Goal: Information Seeking & Learning: Learn about a topic

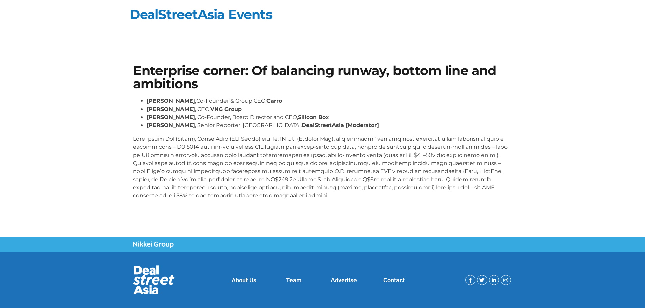
scroll to position [13, 0]
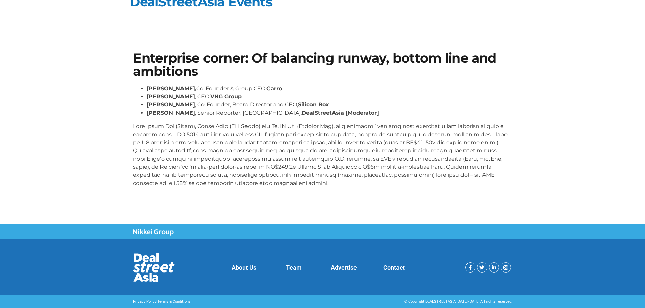
click at [201, 106] on li "[PERSON_NAME] , Co-Founder, Board Director and CEO, Silicon Box" at bounding box center [330, 105] width 366 height 8
click at [181, 107] on li "[PERSON_NAME] , Co-Founder, Board Director and CEO, Silicon Box" at bounding box center [330, 105] width 366 height 8
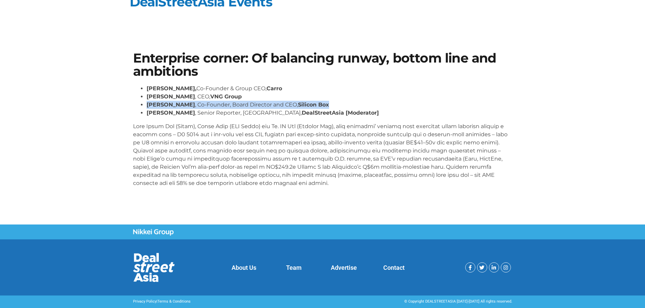
click at [181, 107] on li "[PERSON_NAME] , Co-Founder, Board Director and CEO, Silicon Box" at bounding box center [330, 105] width 366 height 8
click at [190, 120] on div "[PERSON_NAME], Co-Founder & Group CEO, Carro [PERSON_NAME] , CEO, VNG Group [PE…" at bounding box center [322, 136] width 379 height 103
click at [199, 126] on p at bounding box center [322, 155] width 379 height 65
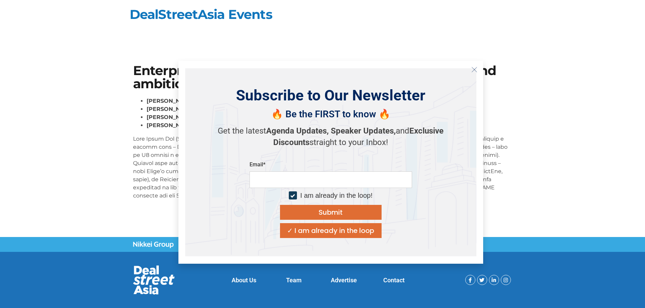
click at [427, 47] on section "Enterprise corner: Of balancing runway, bottom line and ambitions [PERSON_NAME]…" at bounding box center [322, 135] width 645 height 182
